Goal: Task Accomplishment & Management: Use online tool/utility

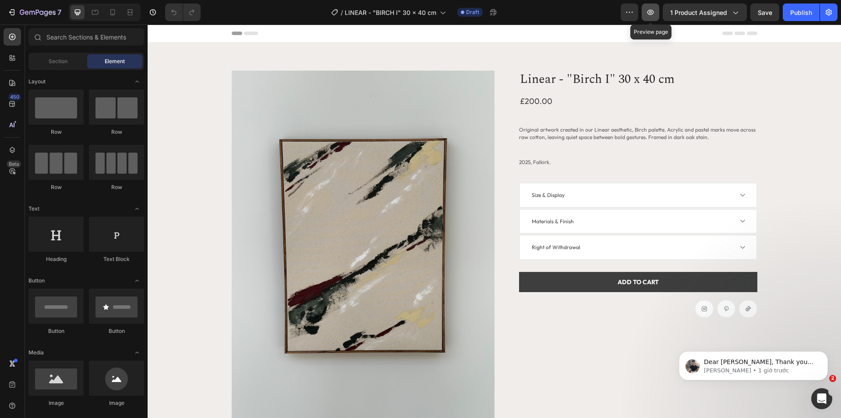
click at [655, 15] on icon "button" at bounding box center [650, 12] width 9 height 9
click at [542, 76] on h1 "Linear - "Birch I" 30 x 40 cm" at bounding box center [638, 80] width 238 height 18
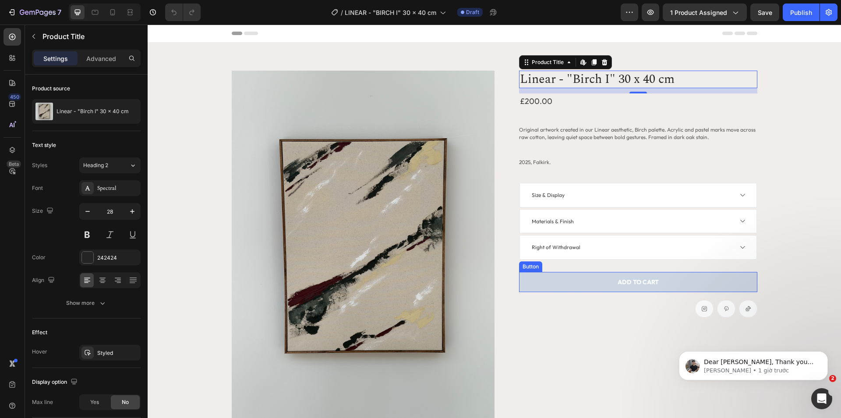
click at [605, 285] on button "ADD TO CART" at bounding box center [638, 282] width 238 height 20
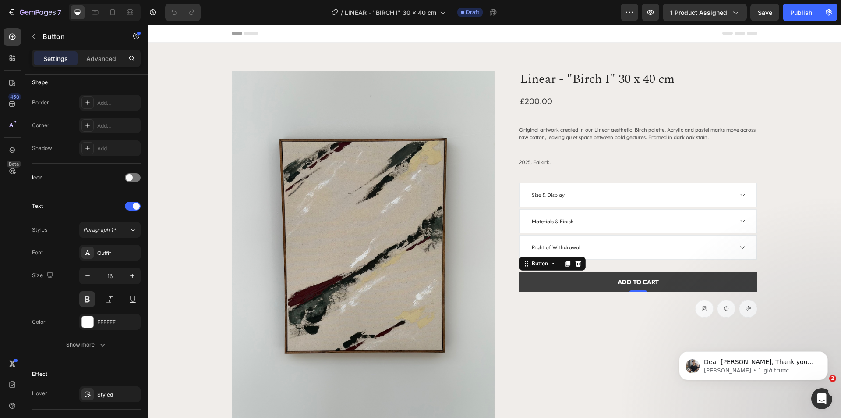
scroll to position [263, 0]
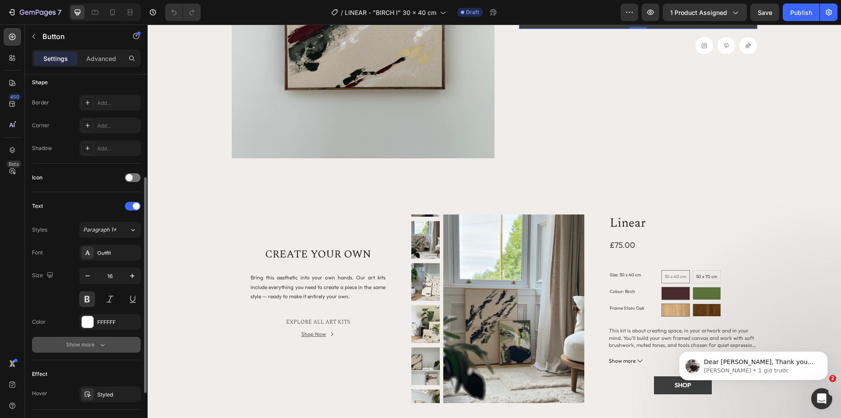
click at [98, 342] on icon "button" at bounding box center [102, 344] width 9 height 9
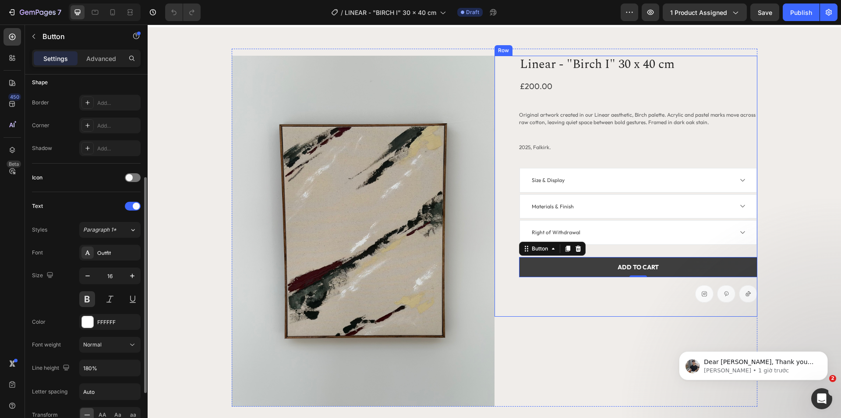
scroll to position [0, 0]
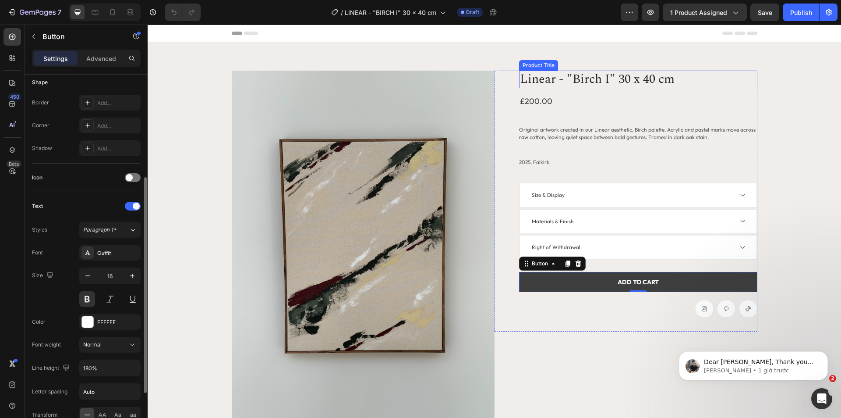
click at [585, 80] on h1 "Linear - "Birch I" 30 x 40 cm" at bounding box center [638, 80] width 238 height 18
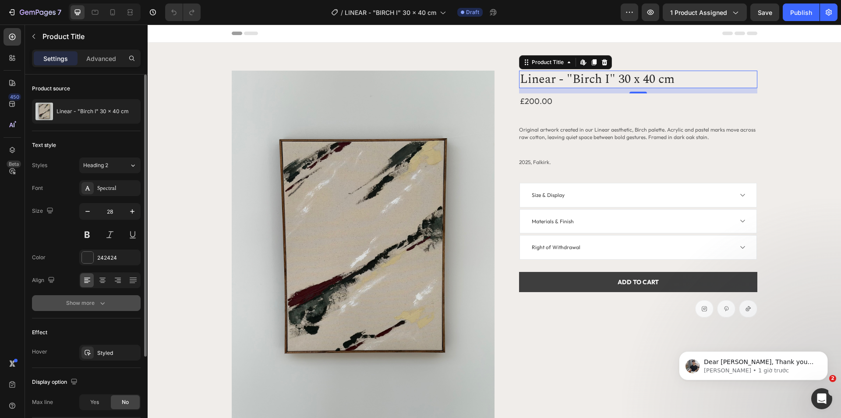
click at [82, 305] on div "Show more" at bounding box center [86, 302] width 41 height 9
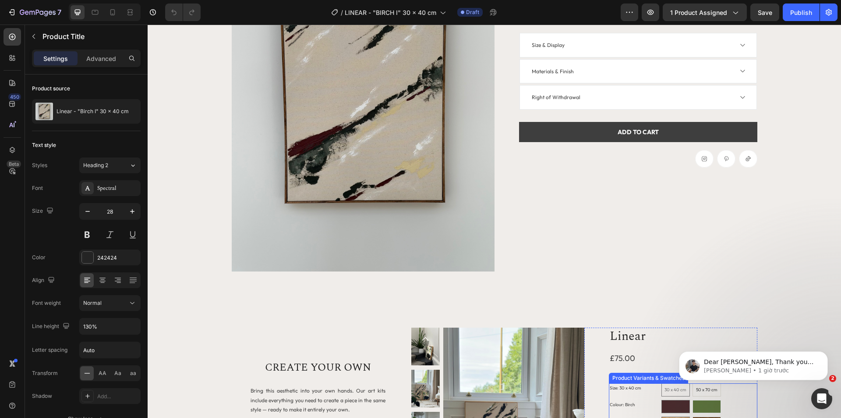
scroll to position [88, 0]
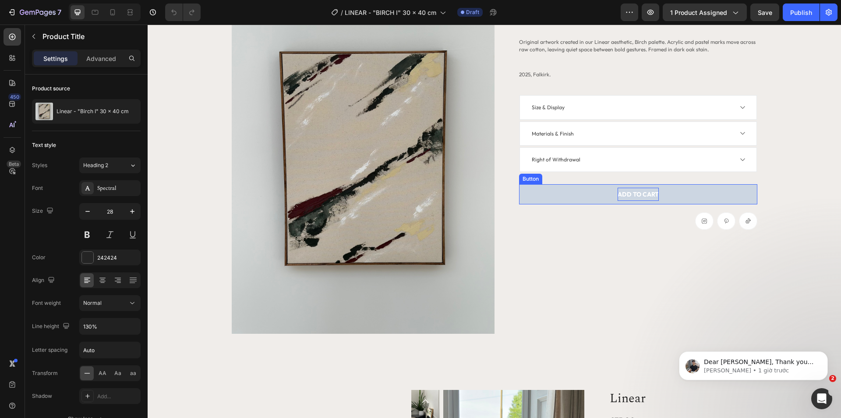
click at [631, 197] on span "ADD TO CART" at bounding box center [638, 194] width 41 height 8
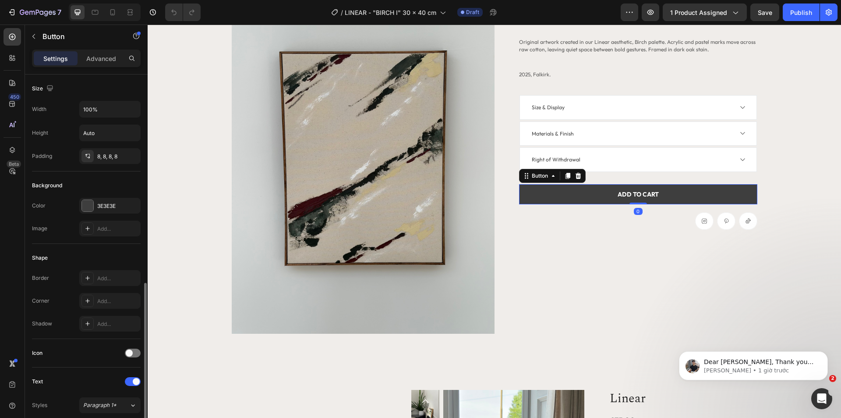
scroll to position [175, 0]
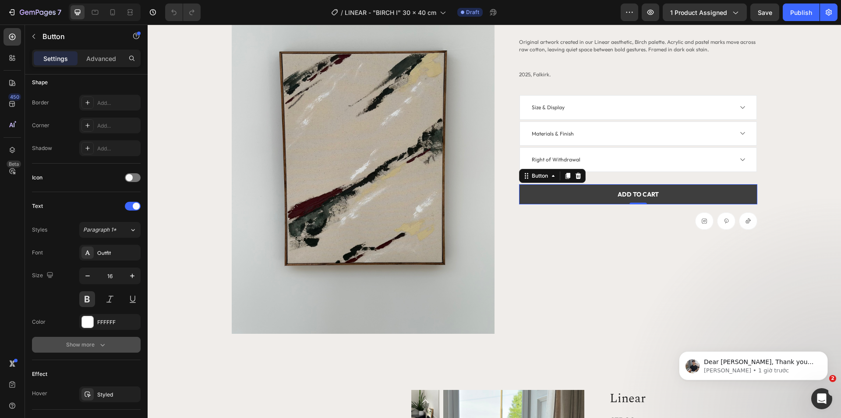
click at [83, 342] on div "Show more" at bounding box center [86, 344] width 41 height 9
click at [822, 354] on button "Dismiss notification" at bounding box center [825, 353] width 11 height 11
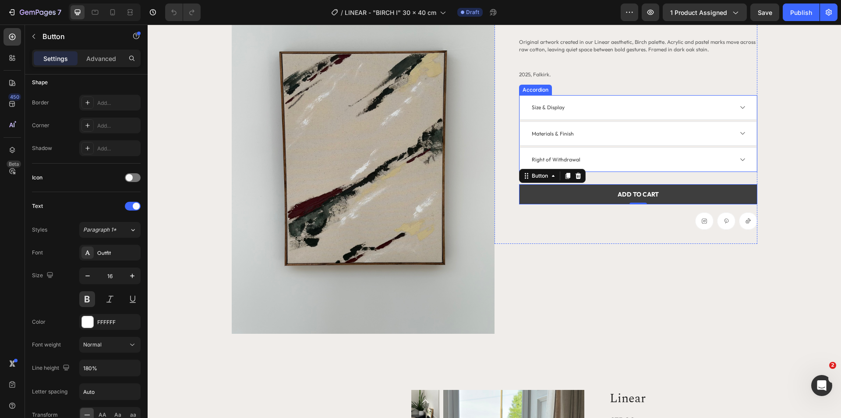
scroll to position [0, 0]
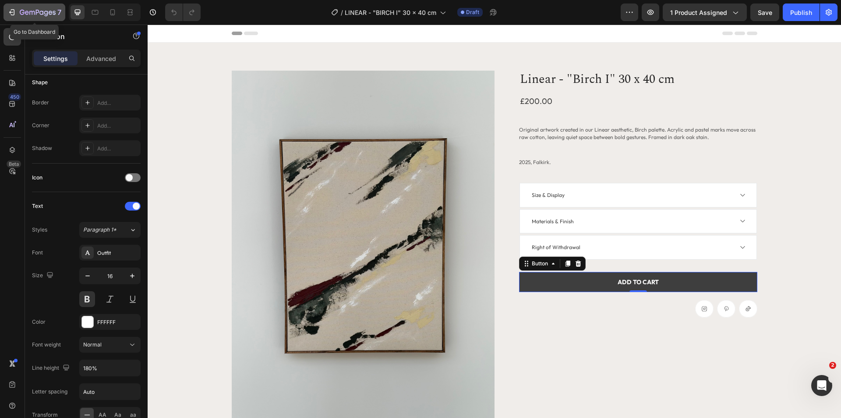
click at [37, 13] on icon "button" at bounding box center [38, 12] width 4 height 5
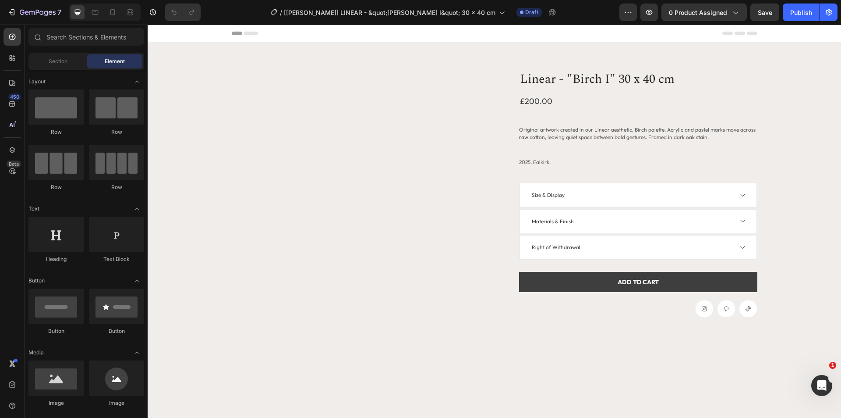
radio input "false"
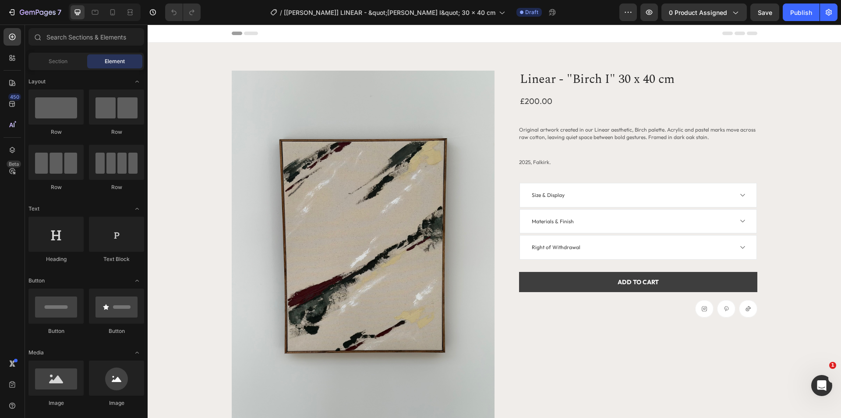
radio input "false"
click at [550, 136] on span "Original artwork created in our Linear aesthetic, Birch palette. Acrylic and pa…" at bounding box center [637, 133] width 237 height 14
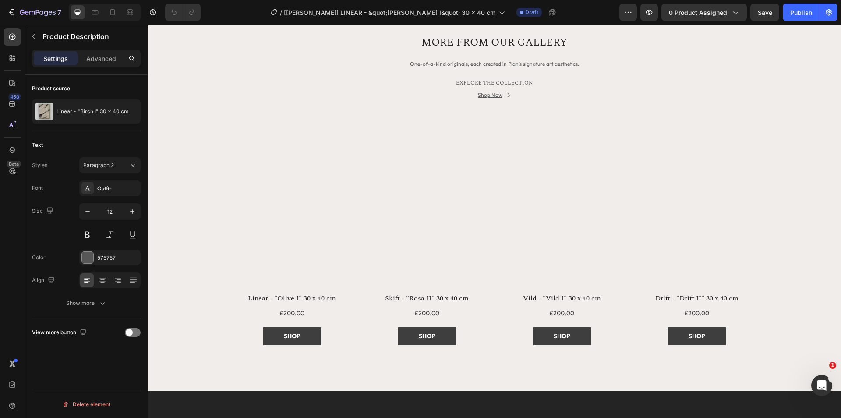
scroll to position [972, 0]
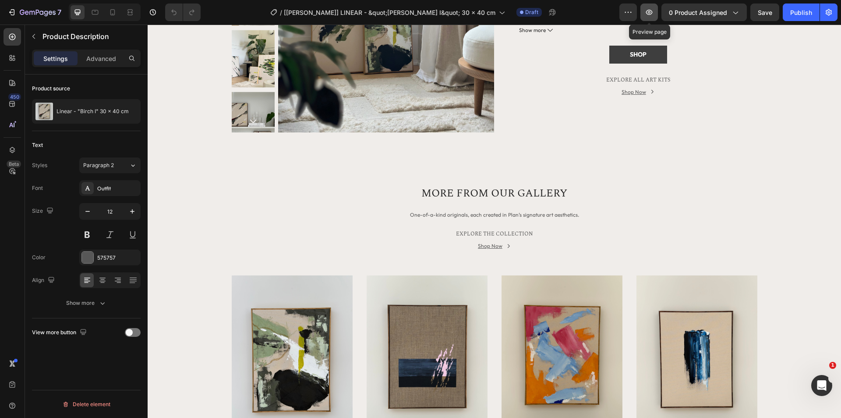
click at [649, 17] on button "button" at bounding box center [650, 13] width 18 height 18
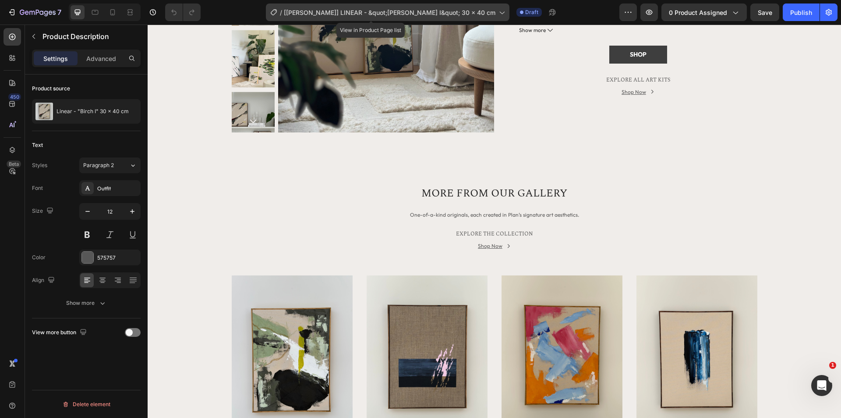
click at [359, 14] on span "[Tony GemPages] LINEAR - &quot;BIRCH I&quot; 30 x 40 cm" at bounding box center [390, 12] width 212 height 9
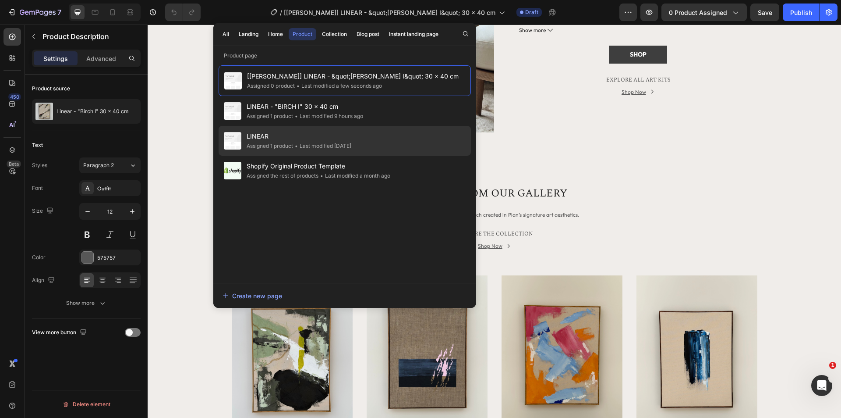
click at [351, 141] on span "LINEAR" at bounding box center [299, 136] width 105 height 11
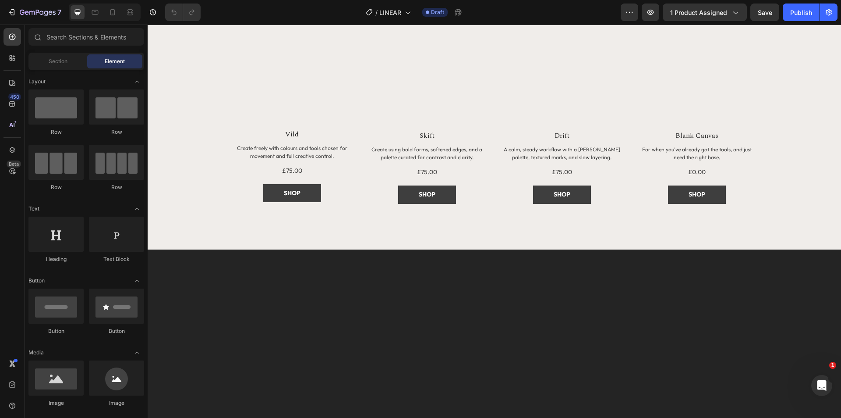
scroll to position [733, 0]
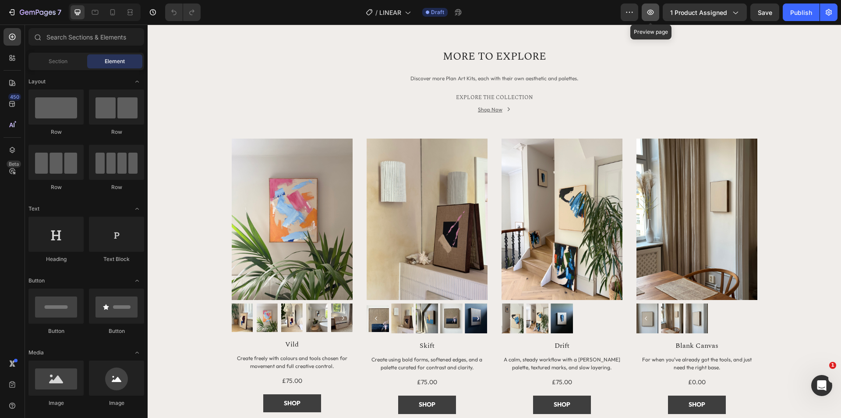
click at [652, 10] on icon "button" at bounding box center [651, 12] width 7 height 5
click at [375, 10] on div "/ LINEAR" at bounding box center [388, 13] width 54 height 18
click at [383, 12] on span "LINEAR" at bounding box center [390, 12] width 22 height 9
click at [392, 14] on span "LINEAR" at bounding box center [390, 12] width 22 height 9
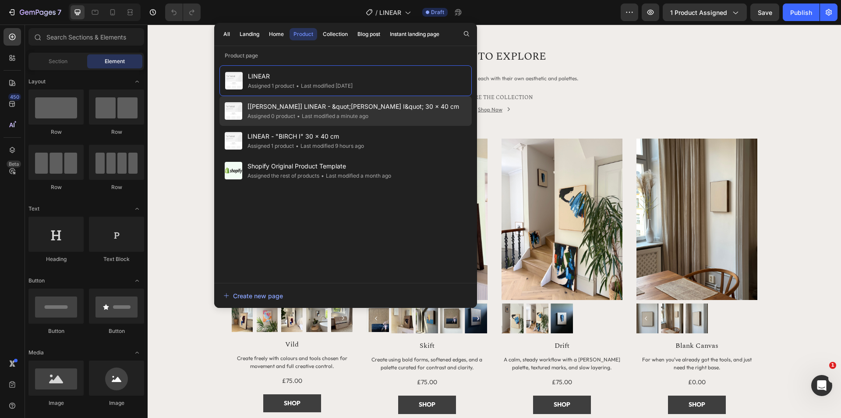
click at [339, 119] on div "• Last modified a minute ago" at bounding box center [331, 116] width 73 height 9
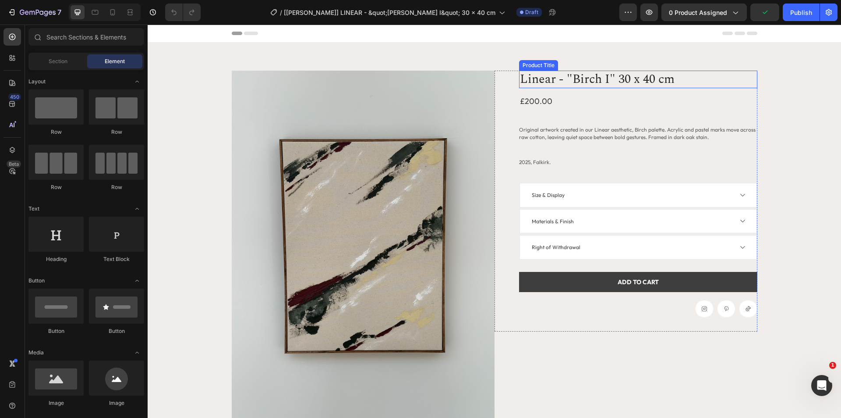
click at [531, 82] on h1 "Linear - "Birch I" 30 x 40 cm" at bounding box center [638, 80] width 238 height 18
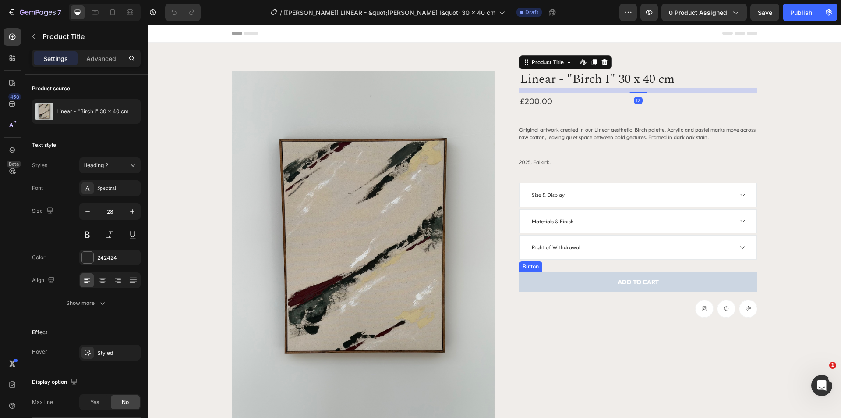
click at [595, 282] on button "ADD TO CART" at bounding box center [638, 282] width 238 height 20
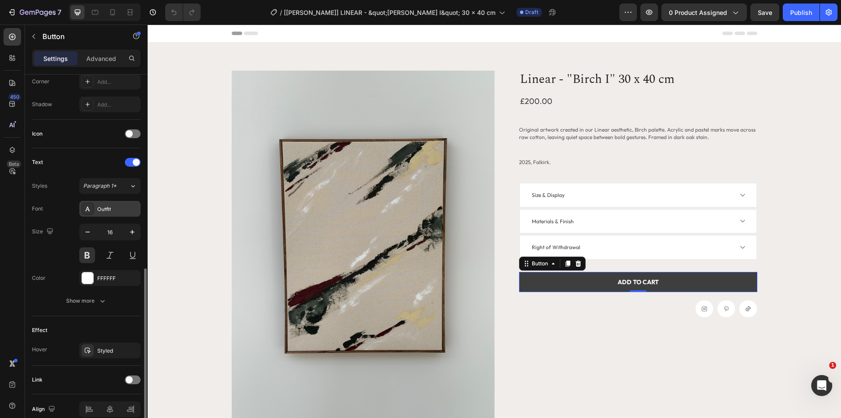
scroll to position [260, 0]
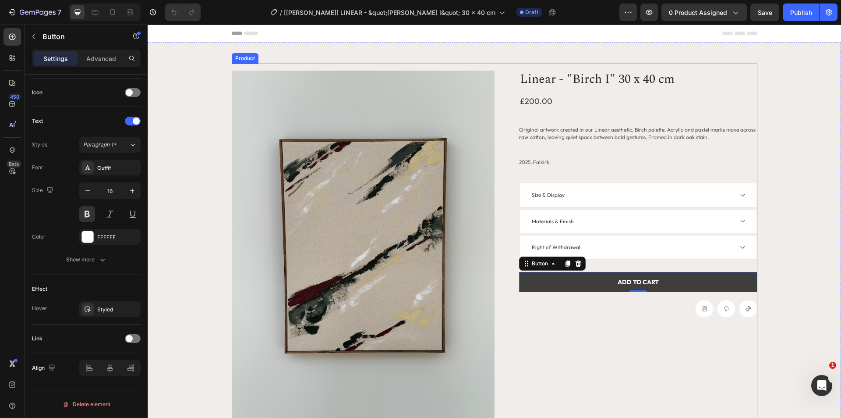
click at [535, 349] on div "Linear - "Birch I" 30 x 40 cm Product Title £200.00 Product Price Product Price…" at bounding box center [626, 246] width 263 height 351
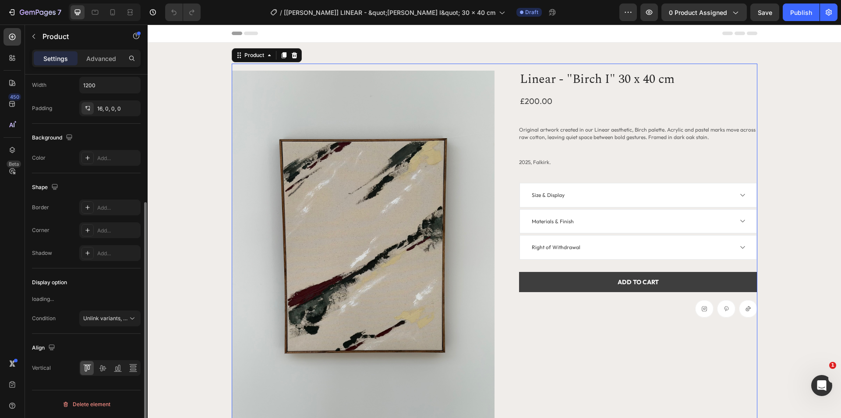
scroll to position [0, 0]
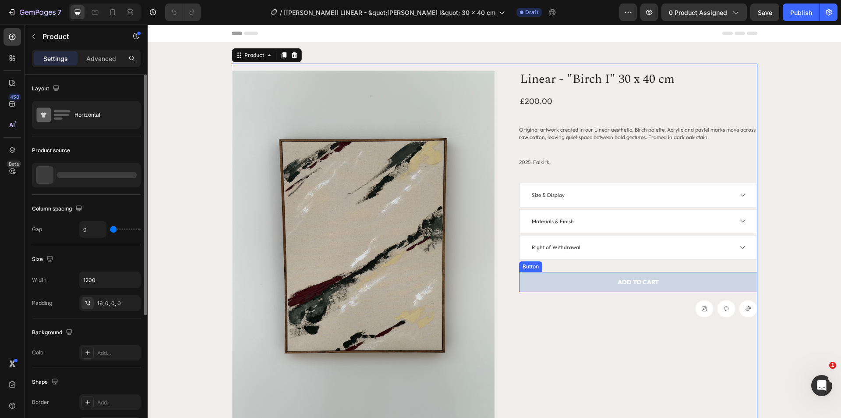
click at [611, 281] on button "ADD TO CART" at bounding box center [638, 282] width 238 height 20
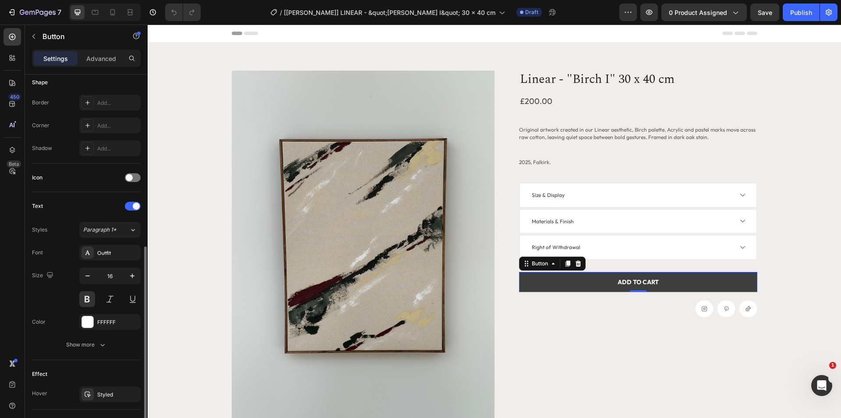
scroll to position [219, 0]
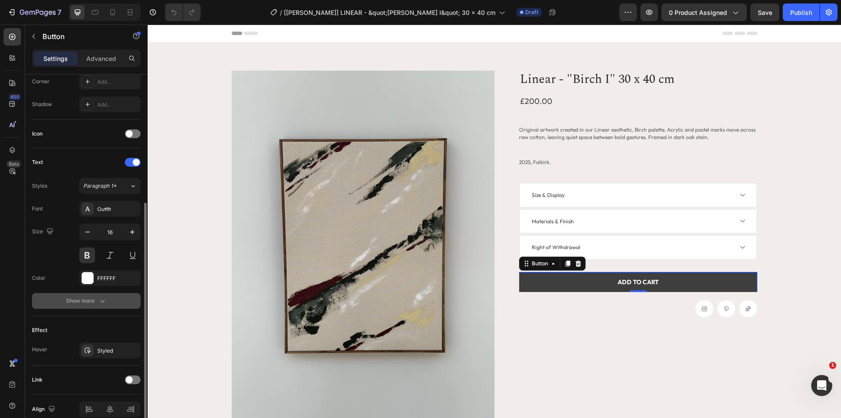
click at [88, 301] on div "Show more" at bounding box center [86, 300] width 41 height 9
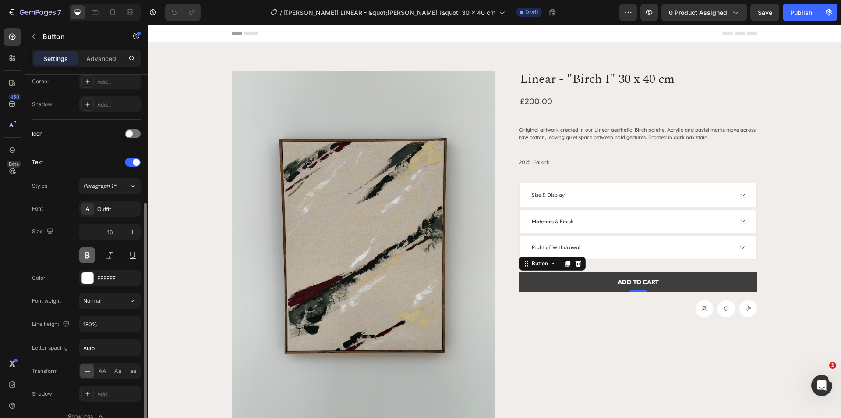
click at [86, 251] on button at bounding box center [87, 255] width 16 height 16
click at [110, 301] on div "Normal" at bounding box center [105, 301] width 45 height 8
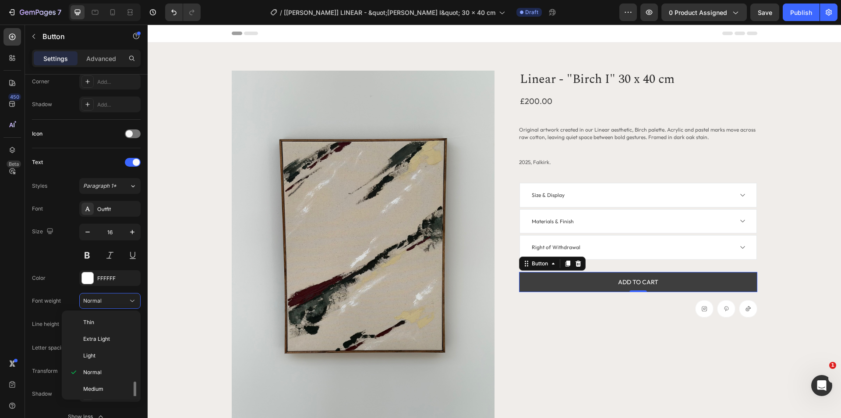
scroll to position [68, 0]
click at [100, 354] on p "Bold" at bounding box center [106, 354] width 46 height 8
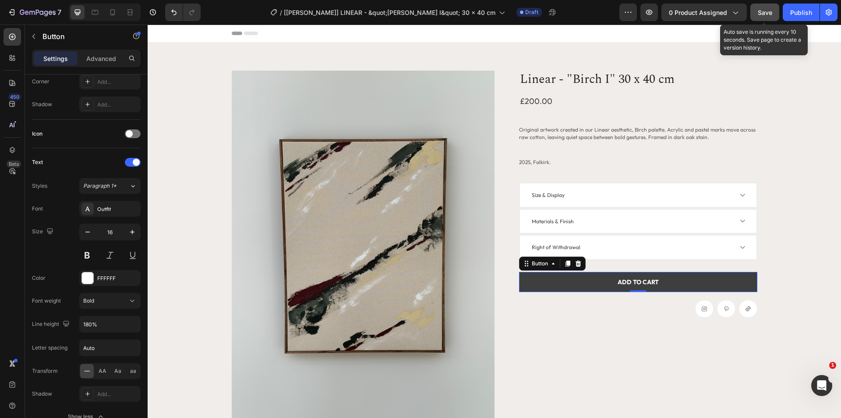
drag, startPoint x: 758, startPoint y: 13, endPoint x: 600, endPoint y: 49, distance: 162.5
click at [758, 13] on span "Save" at bounding box center [765, 12] width 14 height 7
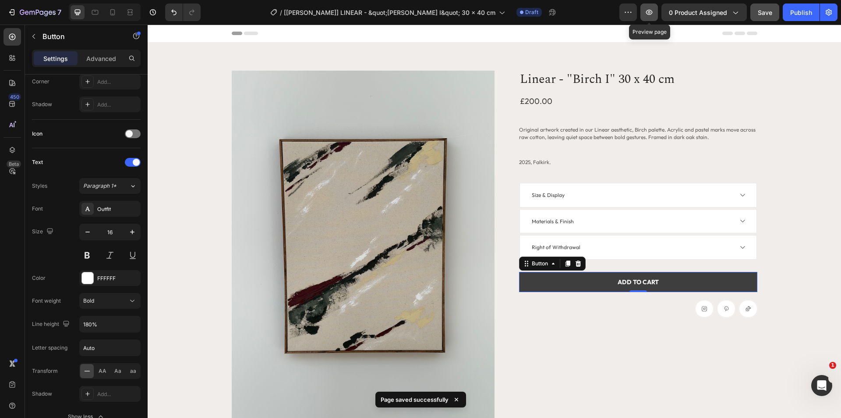
click at [649, 15] on icon "button" at bounding box center [649, 12] width 9 height 9
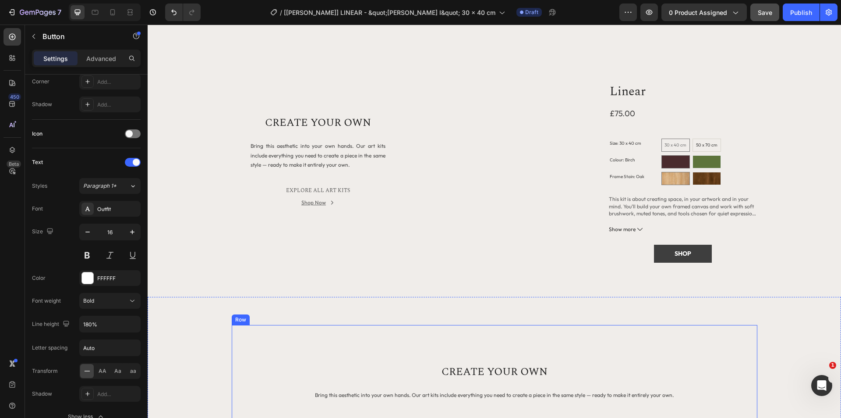
scroll to position [570, 0]
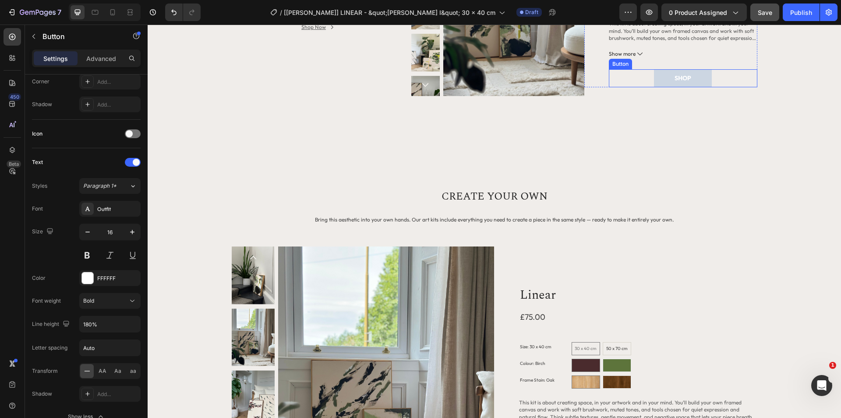
click at [666, 77] on button "SHOP" at bounding box center [683, 78] width 58 height 18
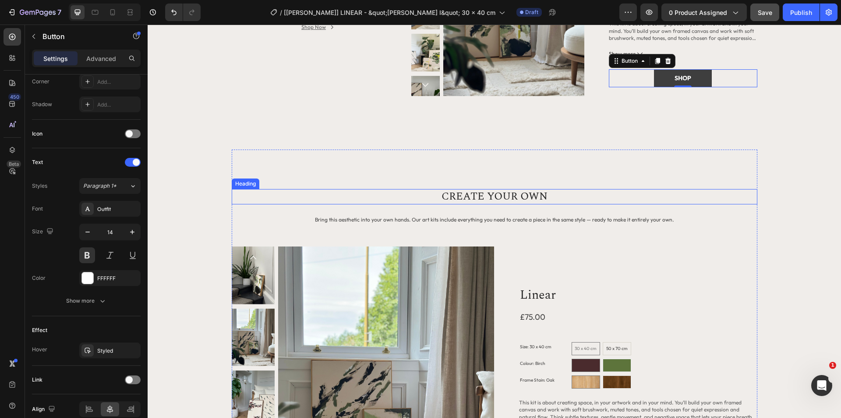
click at [522, 201] on h2 "CREATE YOUR OWN" at bounding box center [495, 196] width 526 height 15
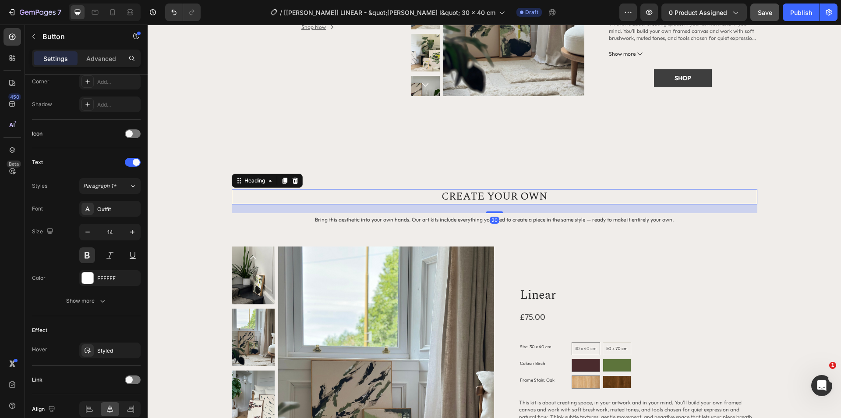
scroll to position [0, 0]
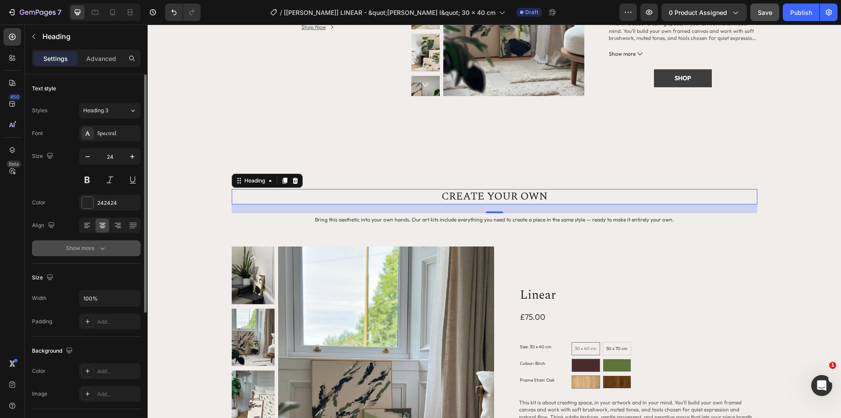
click at [81, 248] on div "Show more" at bounding box center [86, 248] width 41 height 9
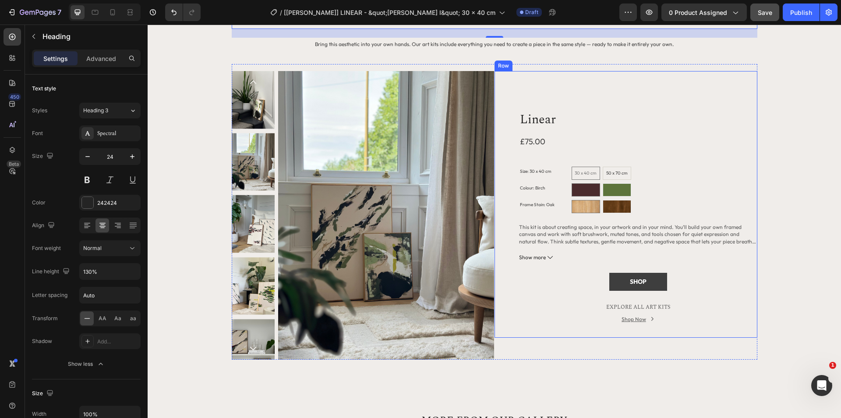
scroll to position [964, 0]
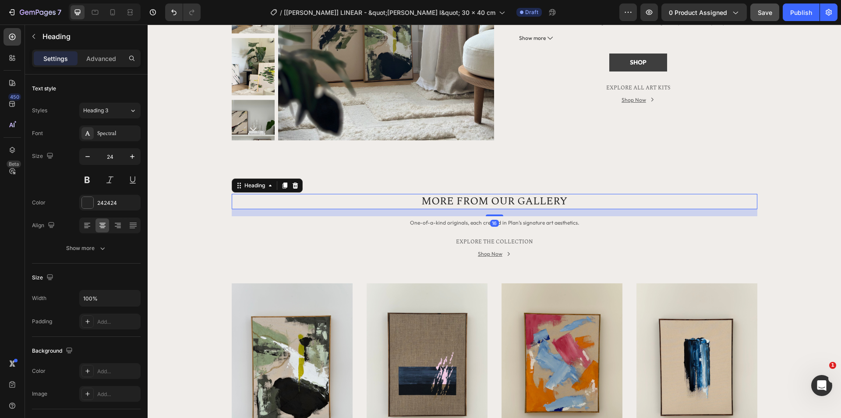
click at [377, 205] on h2 "MORE FROM OUR GALLERY" at bounding box center [495, 201] width 526 height 15
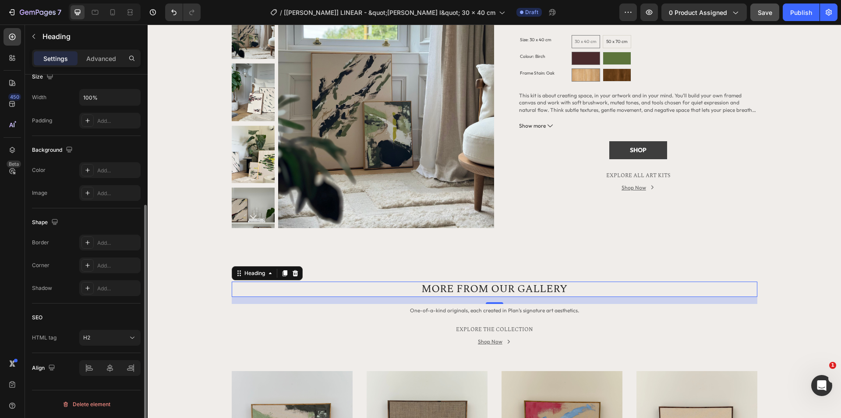
scroll to position [0, 0]
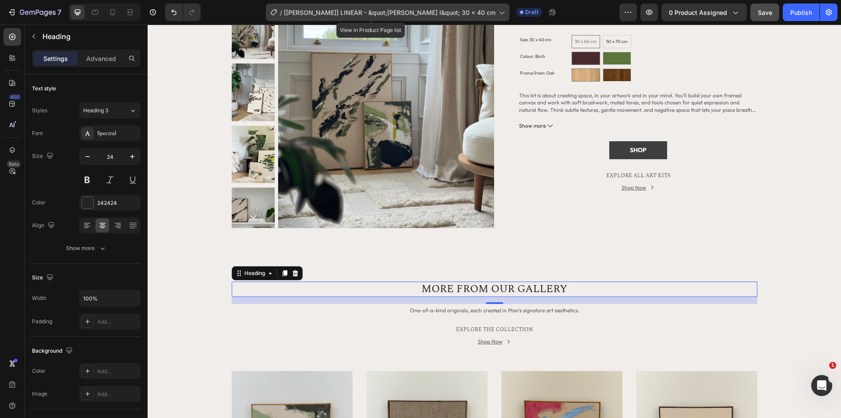
click at [369, 12] on span "[Tony GemPages] LINEAR - &quot;BIRCH I&quot; 30 x 40 cm" at bounding box center [390, 12] width 212 height 9
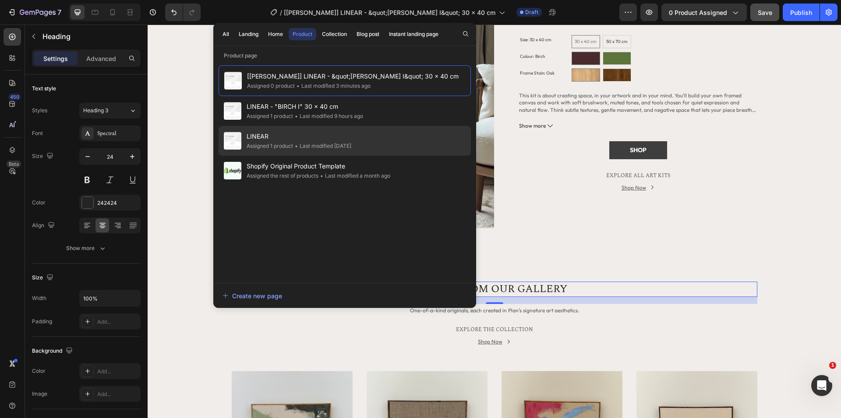
click at [303, 140] on span "LINEAR" at bounding box center [299, 136] width 105 height 11
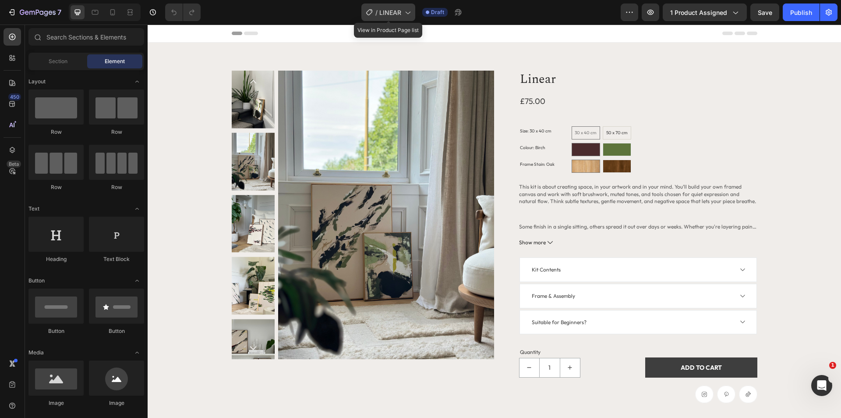
click at [398, 14] on span "LINEAR" at bounding box center [390, 12] width 22 height 9
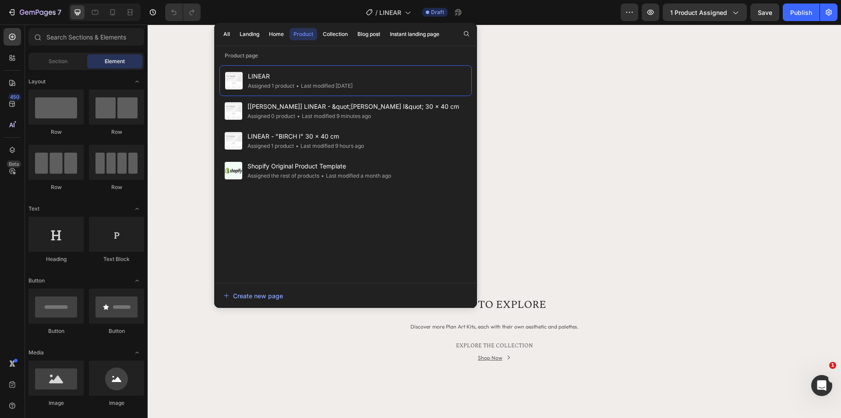
scroll to position [747, 0]
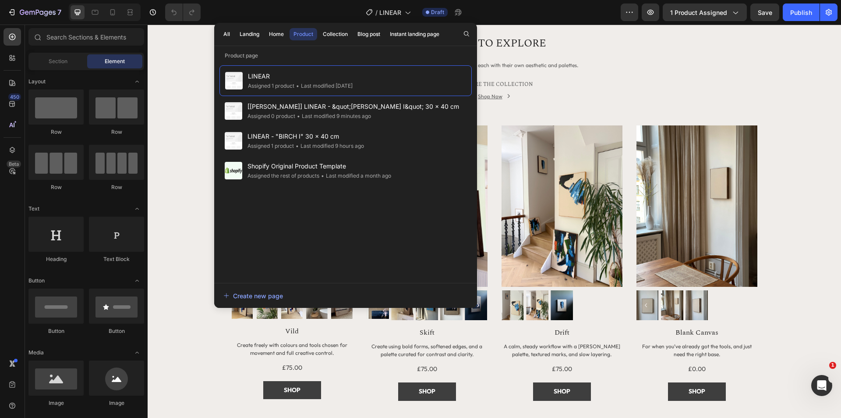
click at [304, 35] on div "Product" at bounding box center [304, 34] width 20 height 8
click at [196, 129] on div "MORE TO EXPLORE Heading Discover more Plan Art Kits, each with their own aesthe…" at bounding box center [494, 230] width 680 height 389
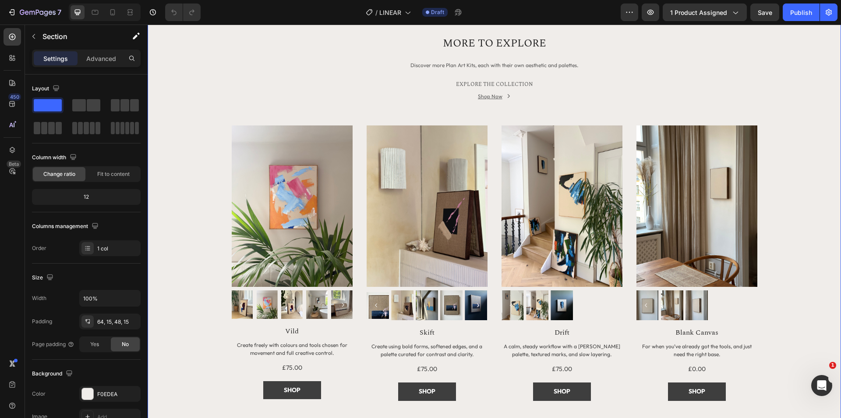
click at [501, 16] on div "/ LINEAR Draft" at bounding box center [414, 13] width 413 height 18
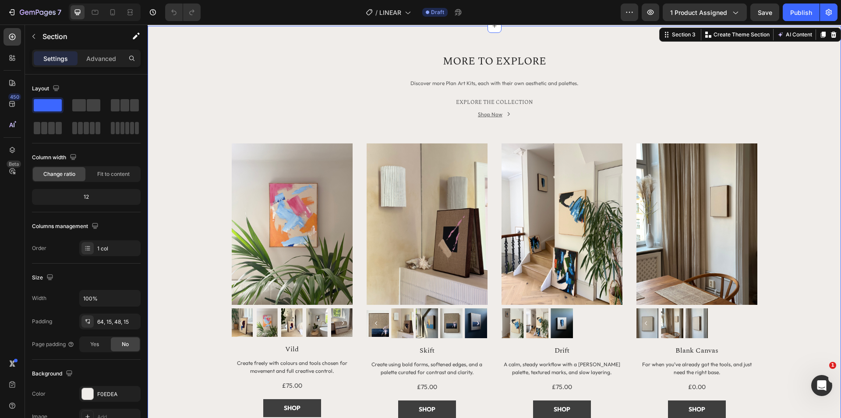
scroll to position [602, 0]
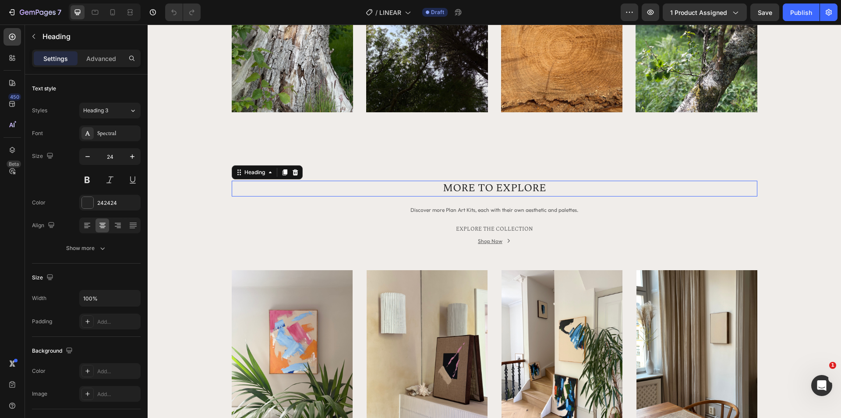
click at [451, 191] on h2 "MORE TO EXPLORE" at bounding box center [495, 188] width 526 height 15
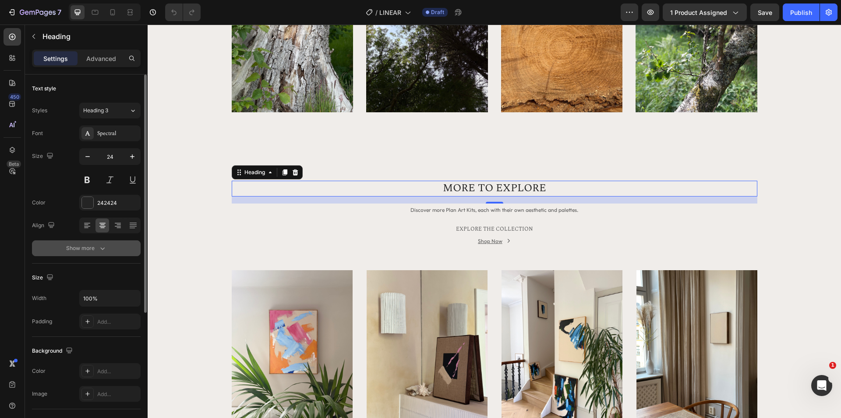
click at [101, 251] on icon "button" at bounding box center [102, 248] width 9 height 9
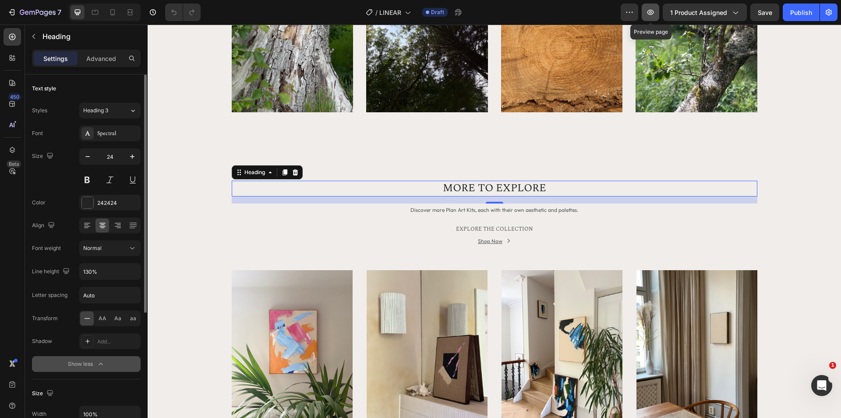
click at [652, 11] on icon "button" at bounding box center [650, 12] width 9 height 9
click at [651, 14] on icon "button" at bounding box center [650, 12] width 9 height 9
click at [420, 213] on span "Discover more Plan Art Kits, each with their own aesthetic and palettes." at bounding box center [495, 209] width 168 height 7
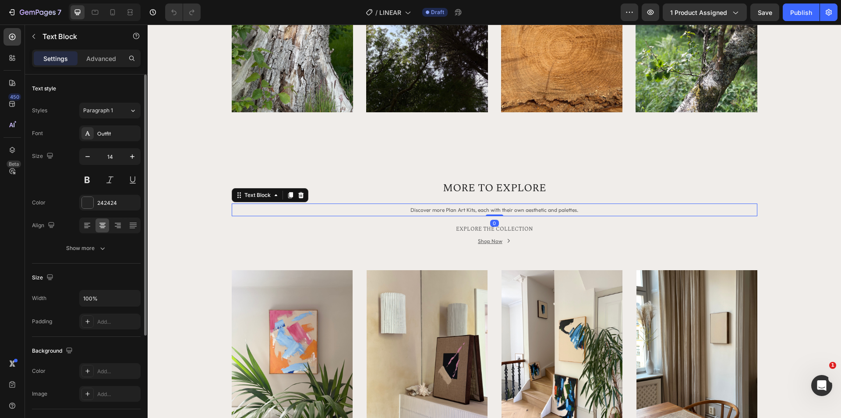
click at [420, 209] on span "Discover more Plan Art Kits, each with their own aesthetic and palettes." at bounding box center [495, 209] width 168 height 7
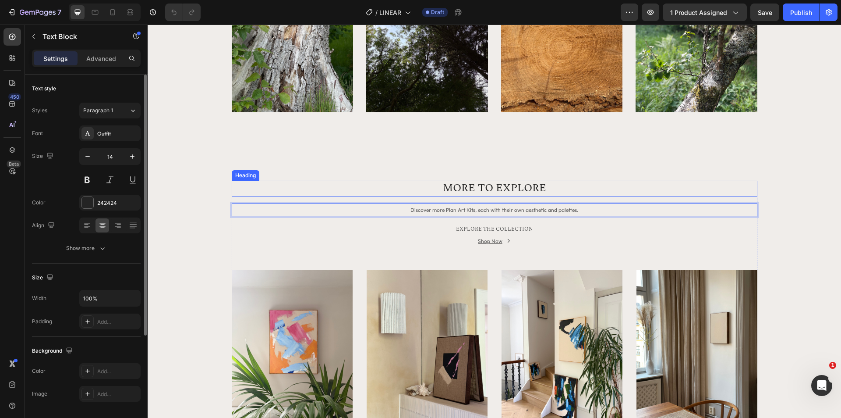
click at [422, 193] on h2 "MORE TO EXPLORE" at bounding box center [495, 188] width 526 height 15
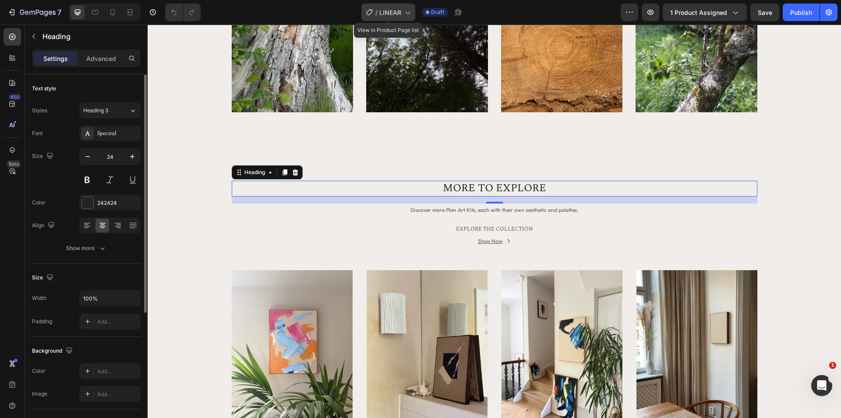
click at [391, 14] on span "LINEAR" at bounding box center [390, 12] width 22 height 9
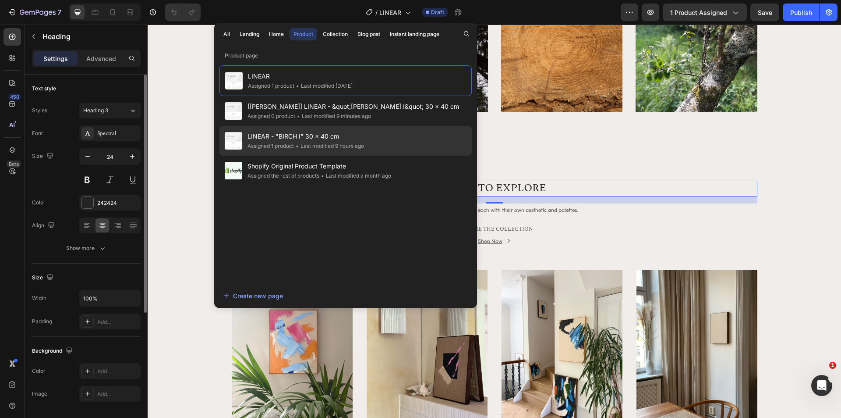
click at [320, 156] on div "LINEAR - "BIRCH I" 30 x 40 cm Assigned 1 product • Last modified 9 hours ago" at bounding box center [346, 171] width 252 height 30
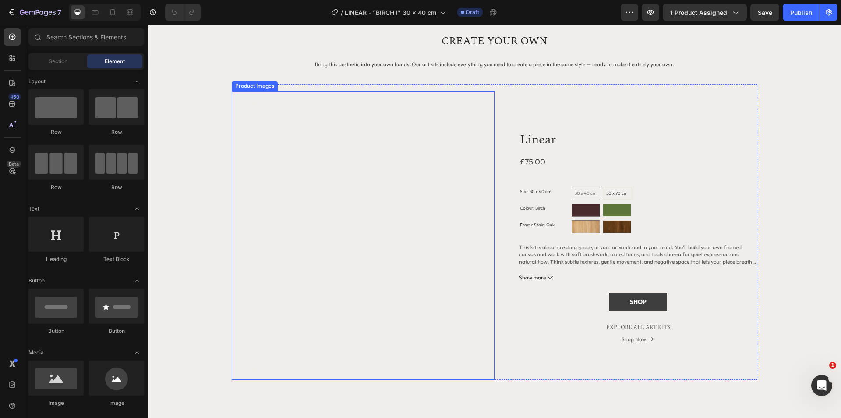
scroll to position [1052, 0]
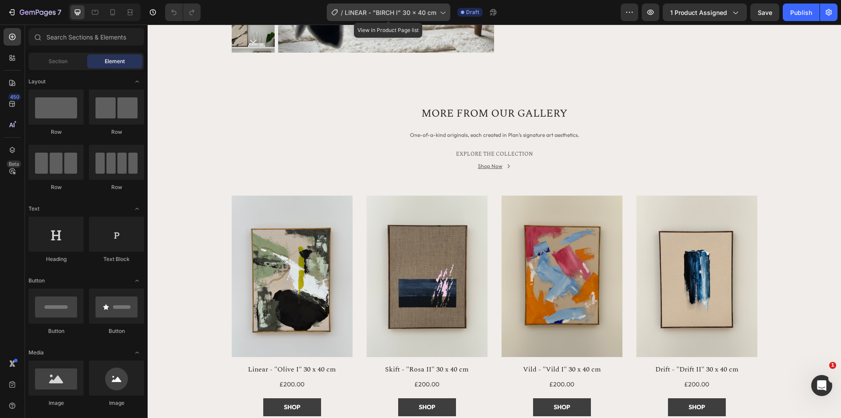
click at [364, 13] on span "LINEAR - "BIRCH I" 30 x 40 cm" at bounding box center [391, 12] width 92 height 9
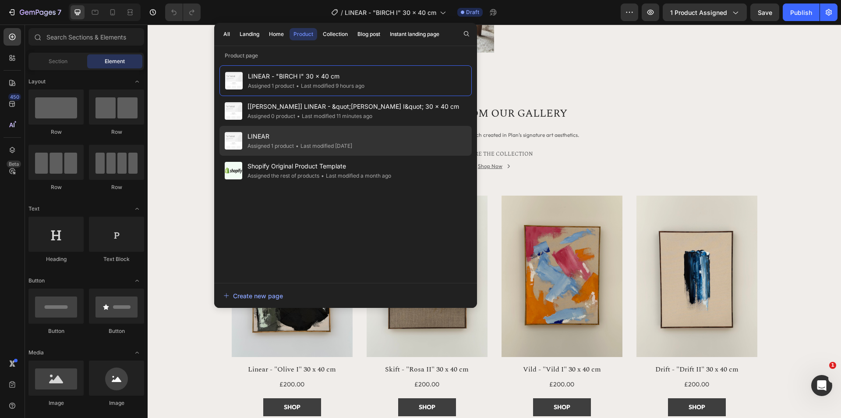
click at [313, 136] on span "LINEAR" at bounding box center [300, 136] width 105 height 11
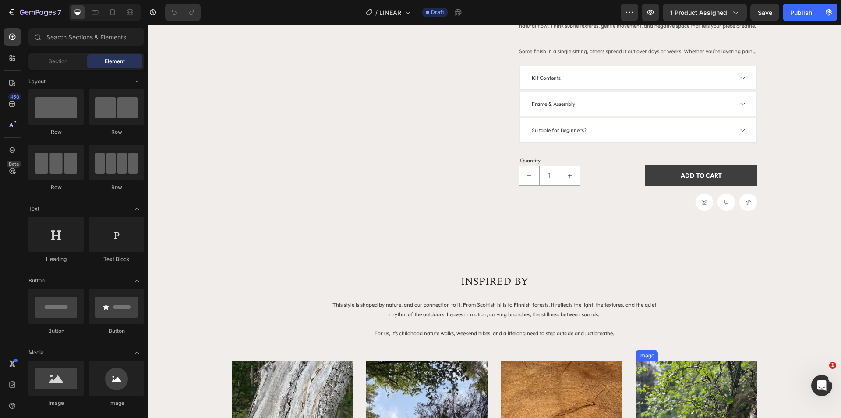
scroll to position [88, 0]
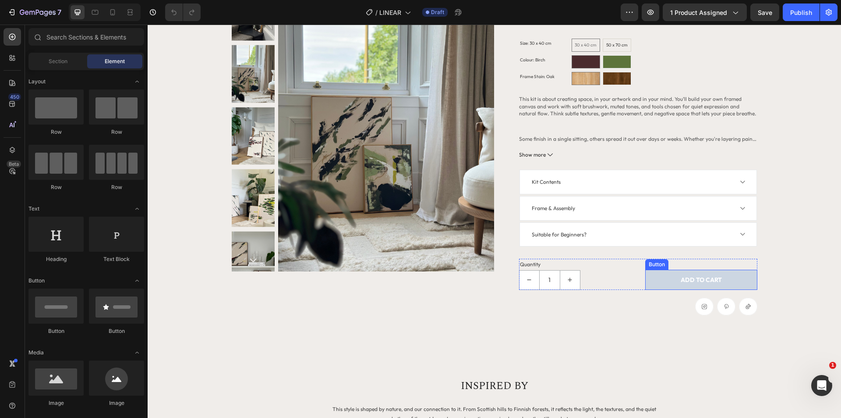
click at [649, 280] on button "ADD TO CART" at bounding box center [701, 279] width 112 height 20
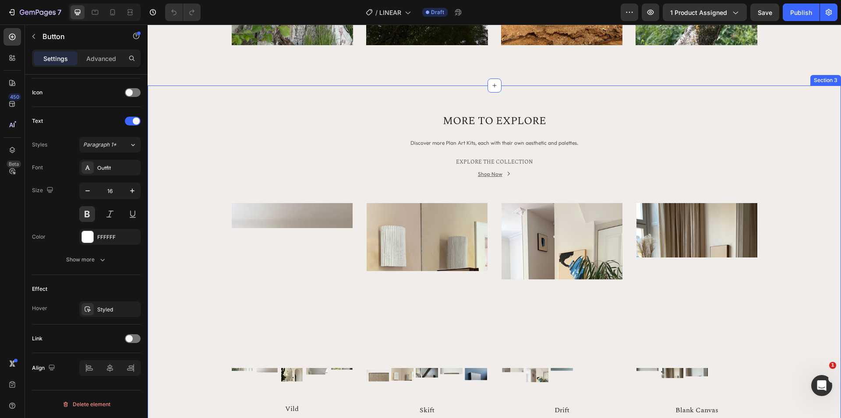
scroll to position [570, 0]
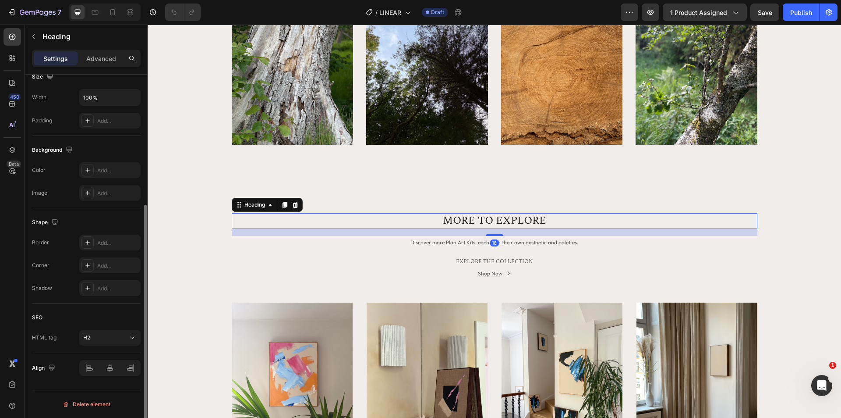
click at [448, 219] on h2 "MORE TO EXPLORE" at bounding box center [495, 220] width 526 height 15
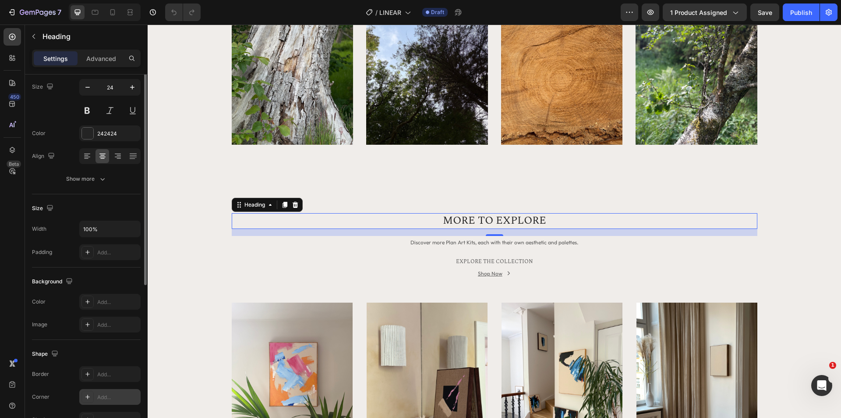
scroll to position [0, 0]
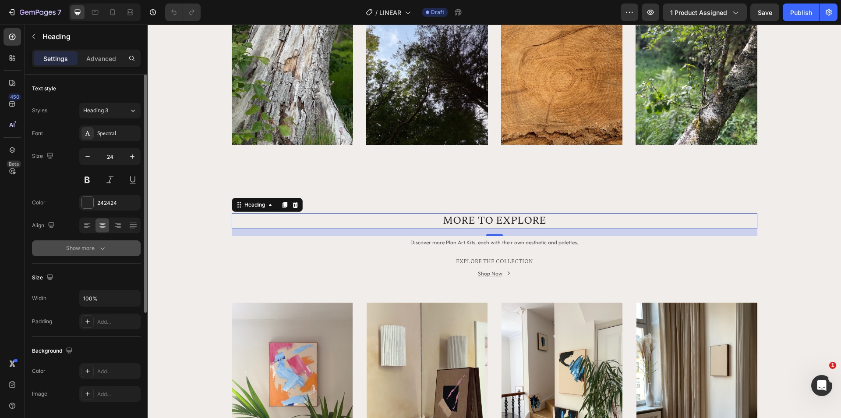
click at [96, 247] on div "Show more" at bounding box center [86, 248] width 41 height 9
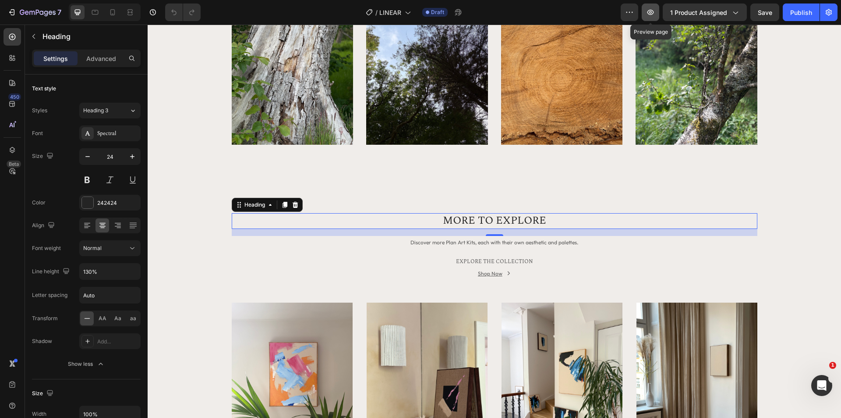
click at [651, 15] on icon "button" at bounding box center [650, 12] width 9 height 9
